Goal: Transaction & Acquisition: Purchase product/service

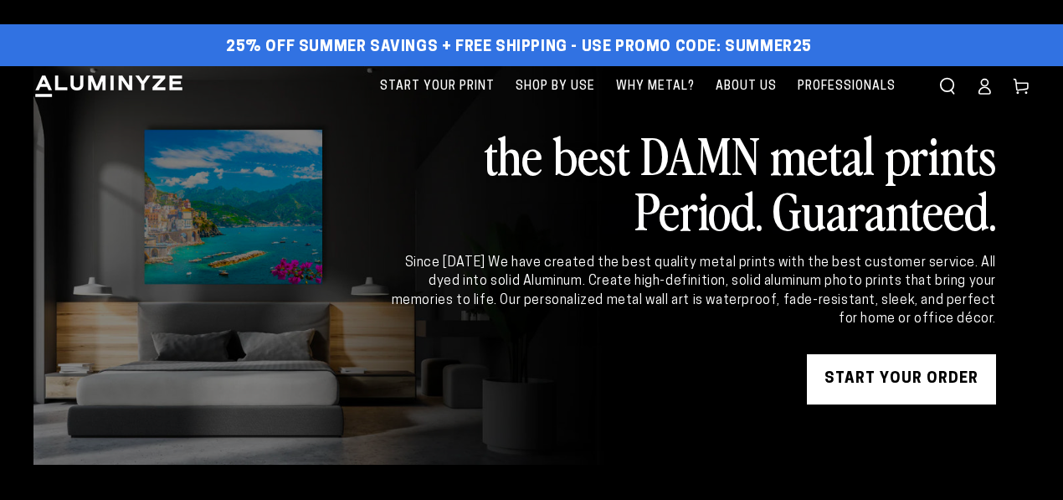
click at [882, 376] on link "START YOUR Order" at bounding box center [901, 379] width 189 height 50
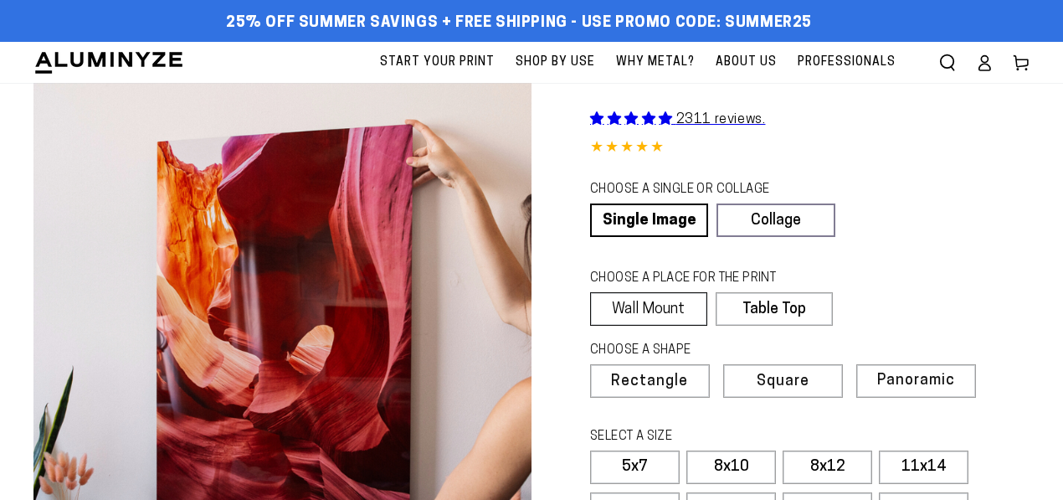
scroll to position [28, 0]
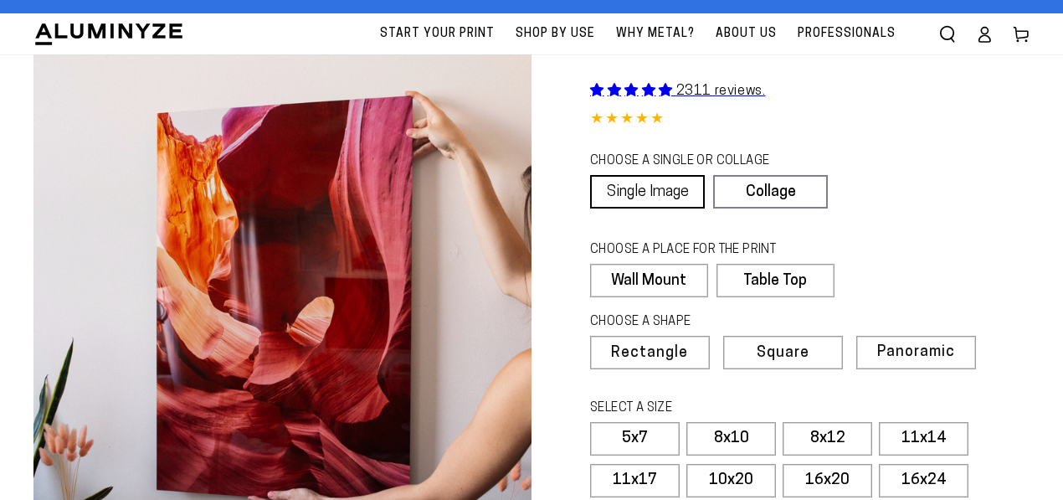
click at [648, 197] on link "Single Image" at bounding box center [647, 191] width 115 height 33
click at [656, 280] on label "Wall Mount" at bounding box center [648, 280] width 117 height 33
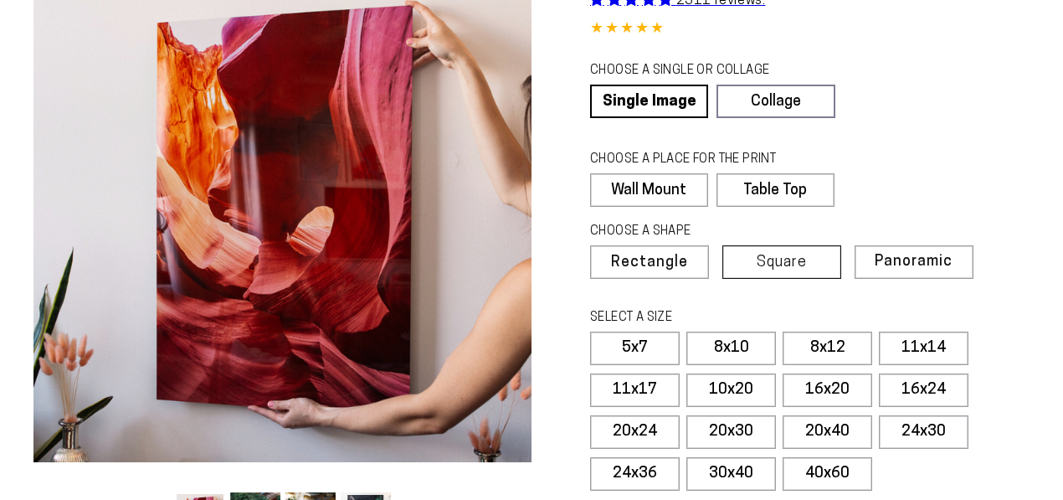
scroll to position [117, 0]
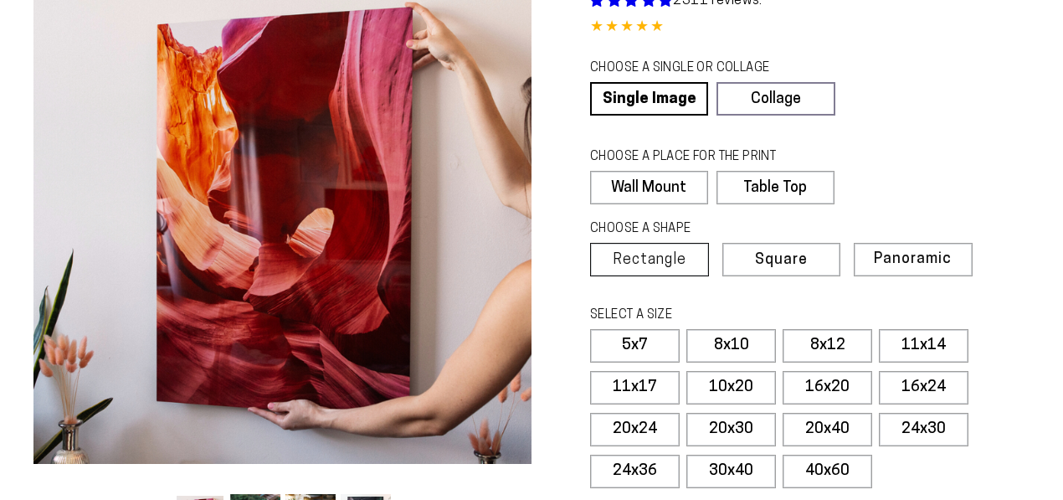
click at [654, 267] on label "Rectangle" at bounding box center [649, 259] width 119 height 33
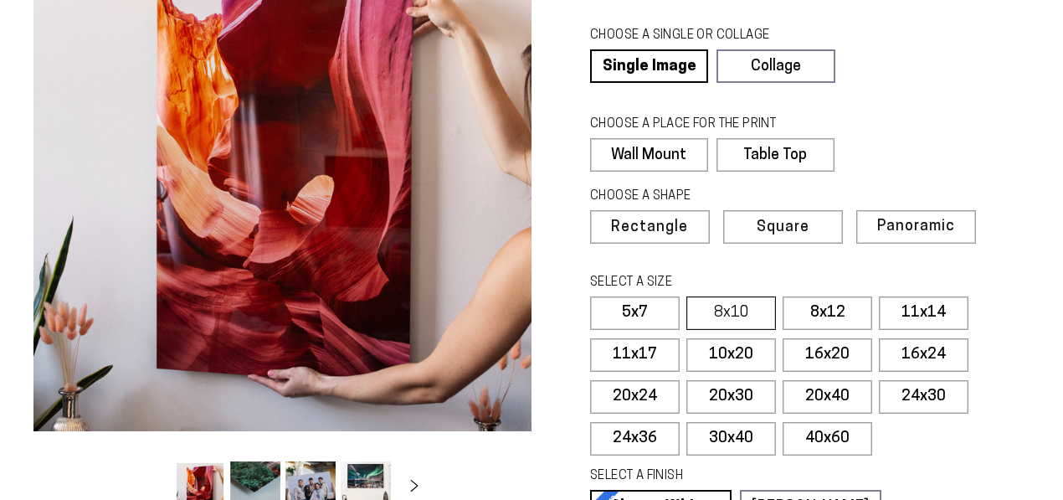
click at [732, 313] on label "8x10" at bounding box center [732, 312] width 90 height 33
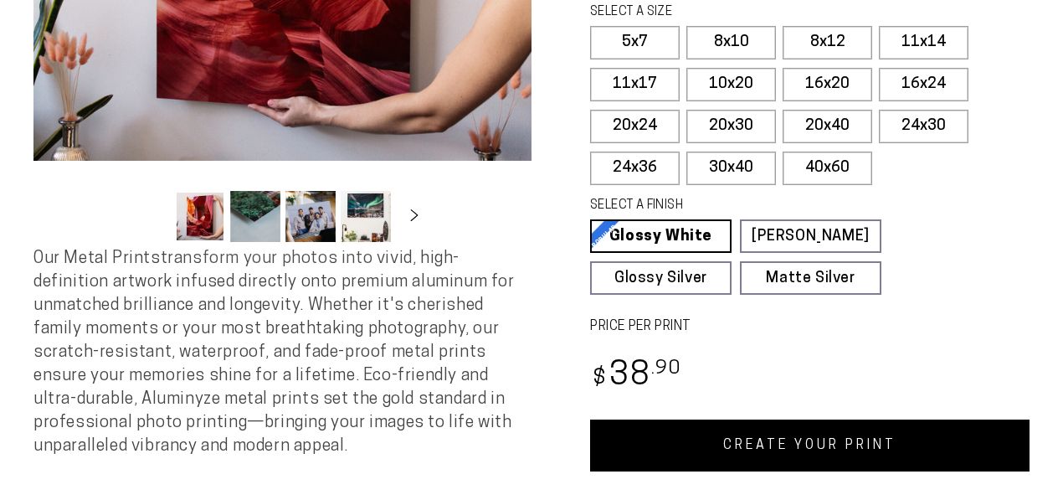
scroll to position [478, 0]
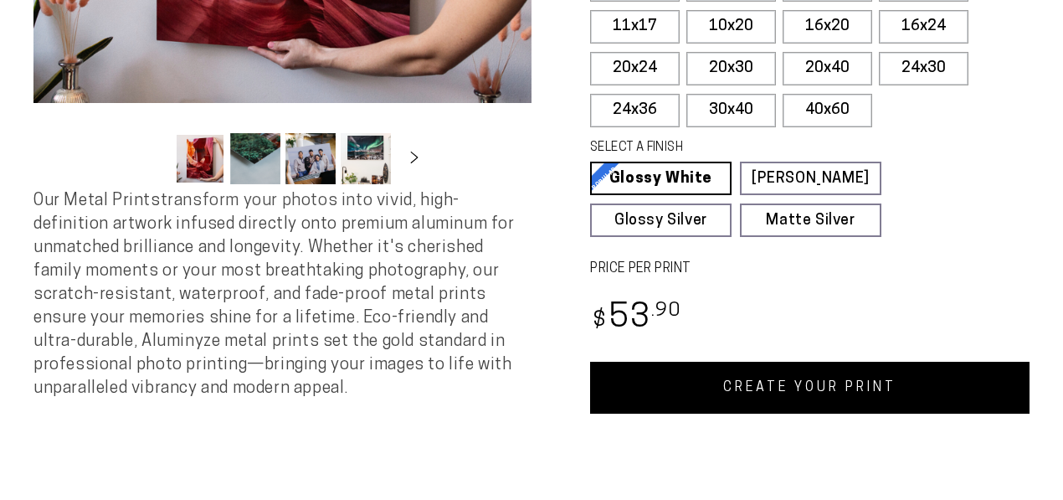
click at [803, 393] on link "CREATE YOUR PRINT" at bounding box center [810, 388] width 440 height 52
